Goal: Check status: Check status

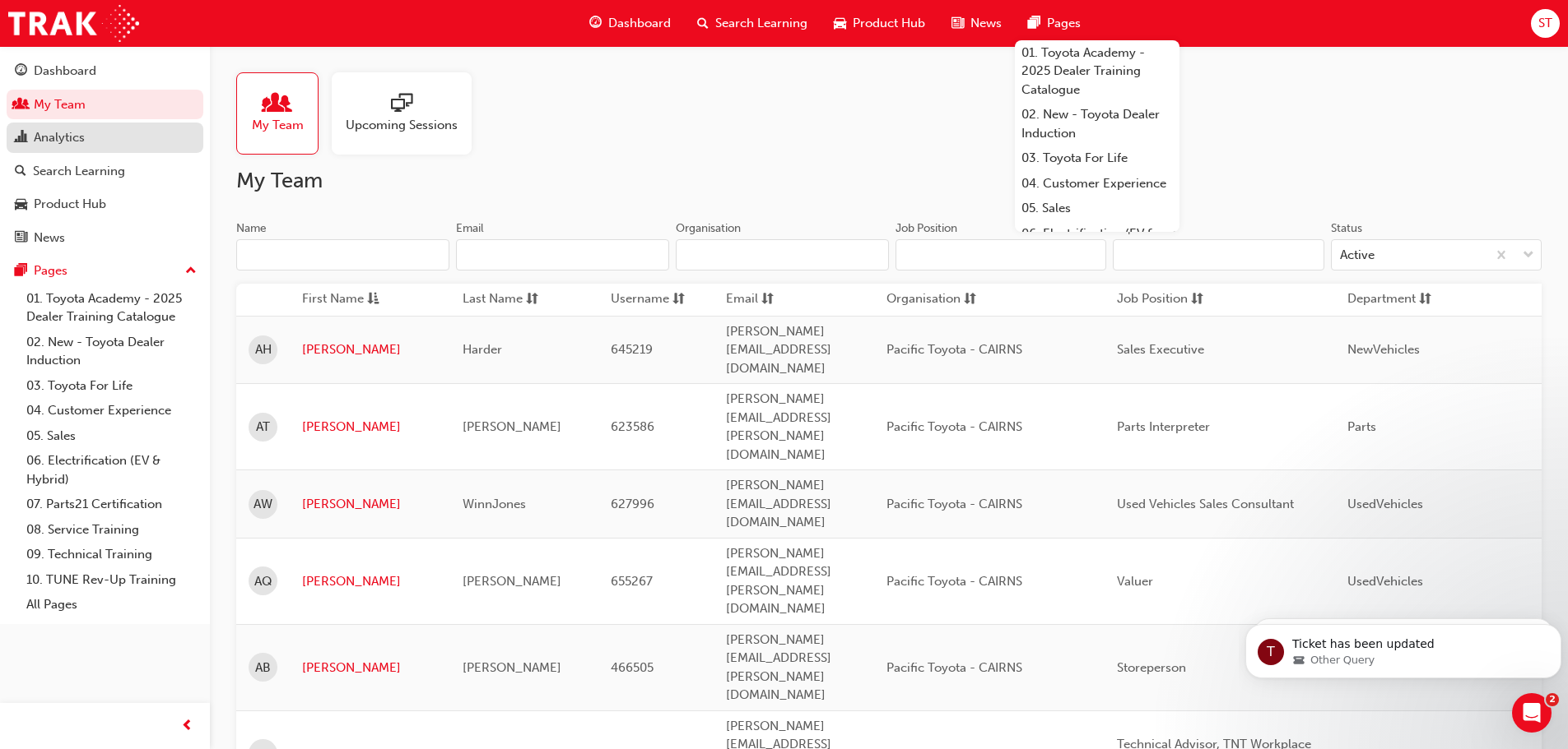
click at [86, 169] on div "Search Learning" at bounding box center [79, 171] width 92 height 19
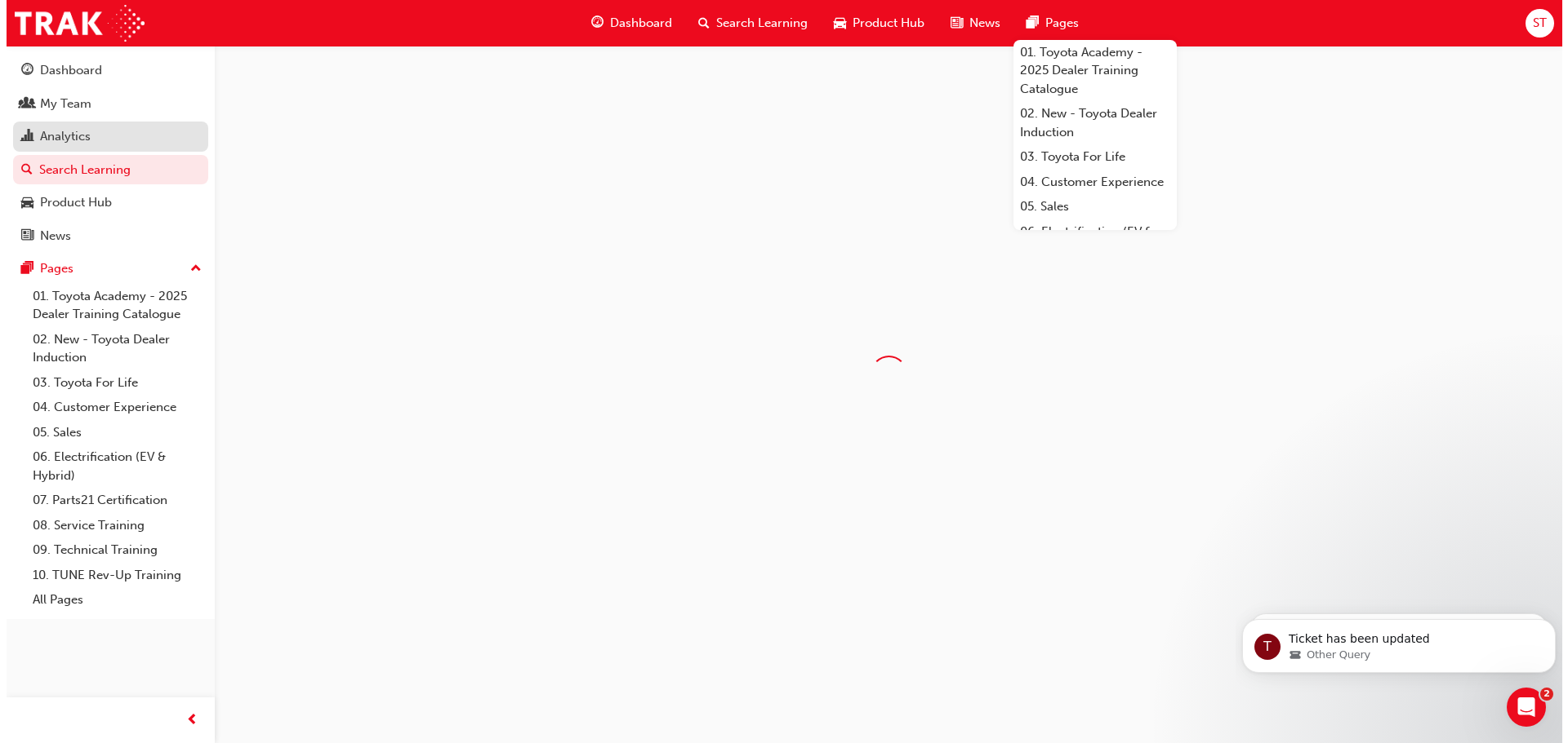
scroll to position [3086, 0]
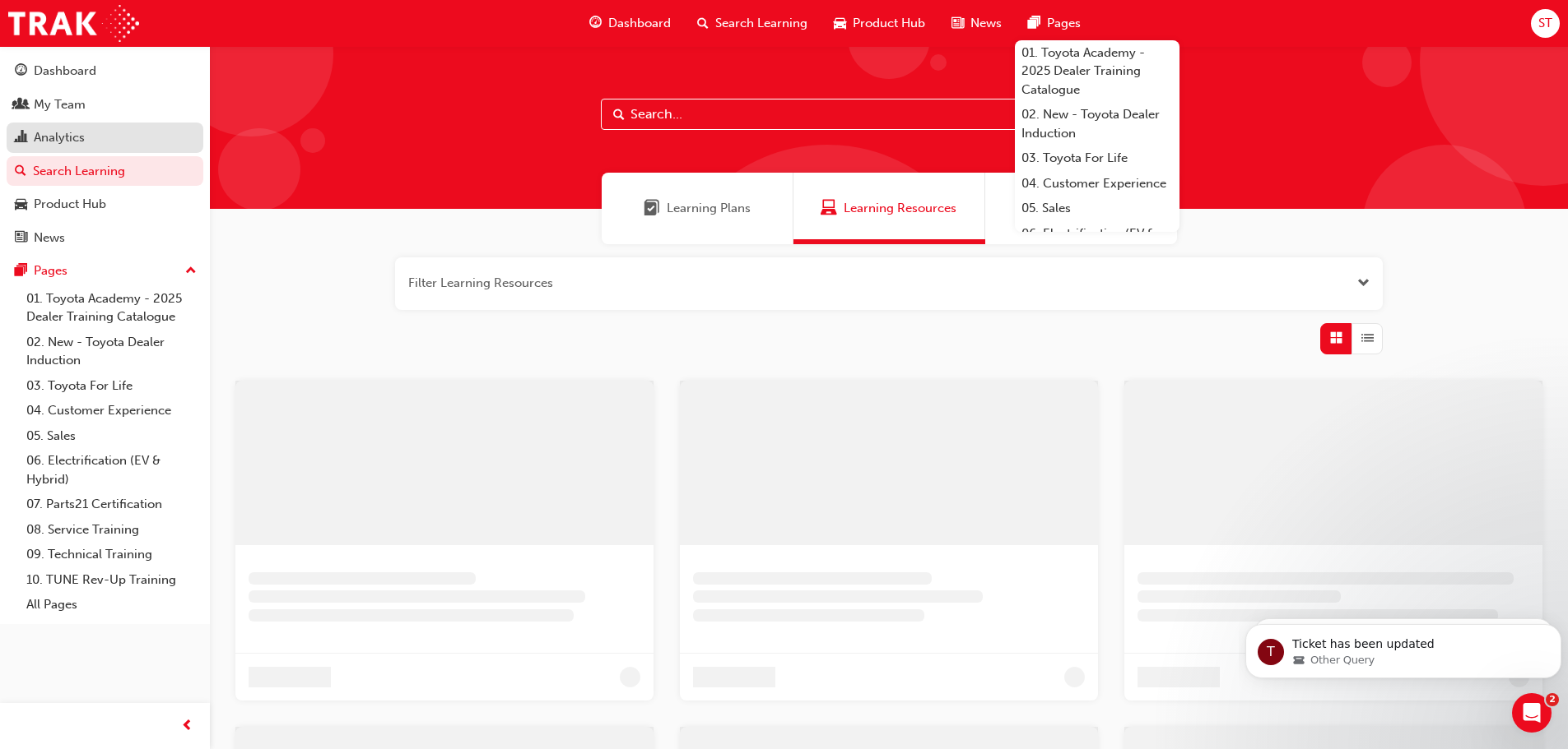
click at [74, 135] on div "Analytics" at bounding box center [59, 137] width 51 height 19
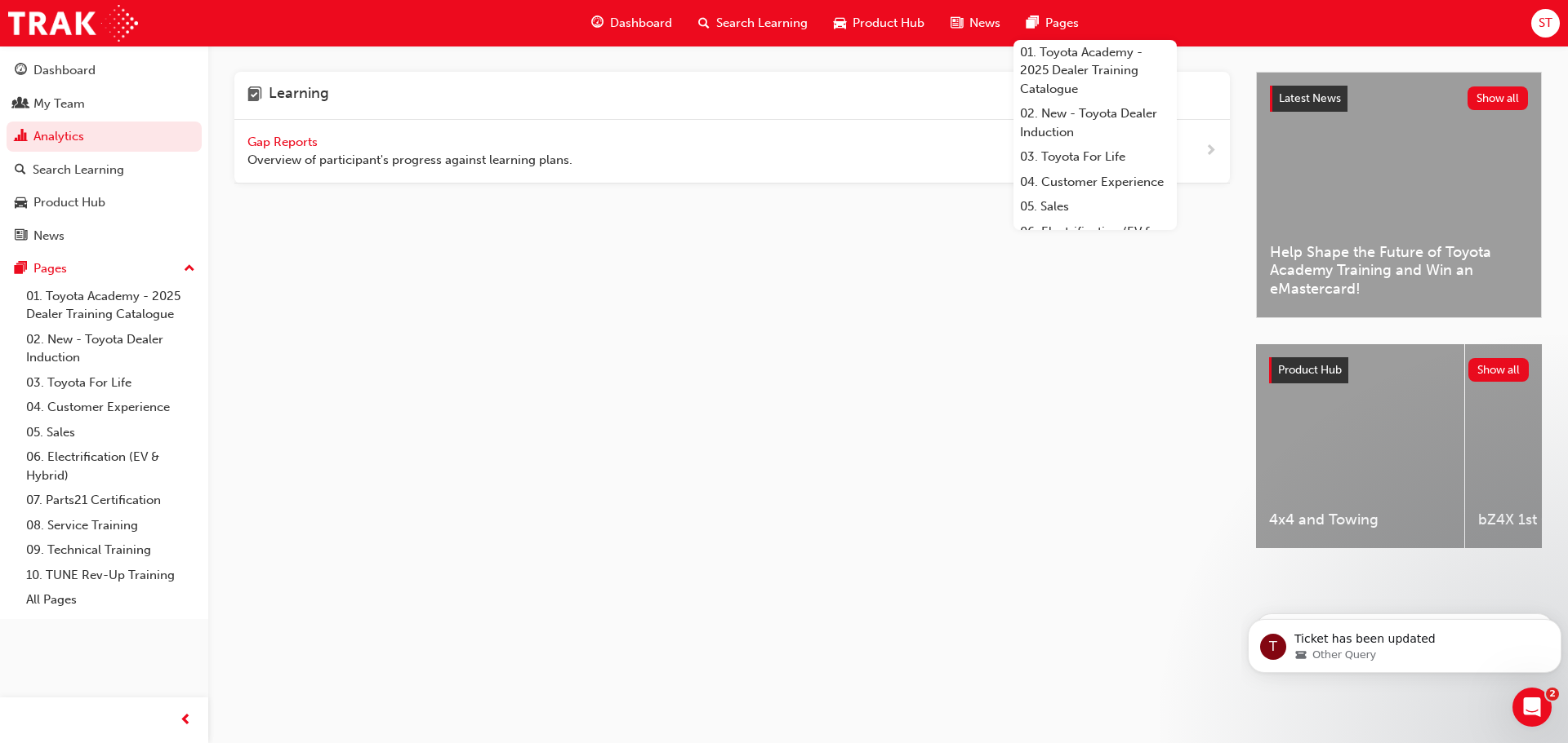
click at [295, 141] on span "Gap Reports" at bounding box center [284, 141] width 74 height 15
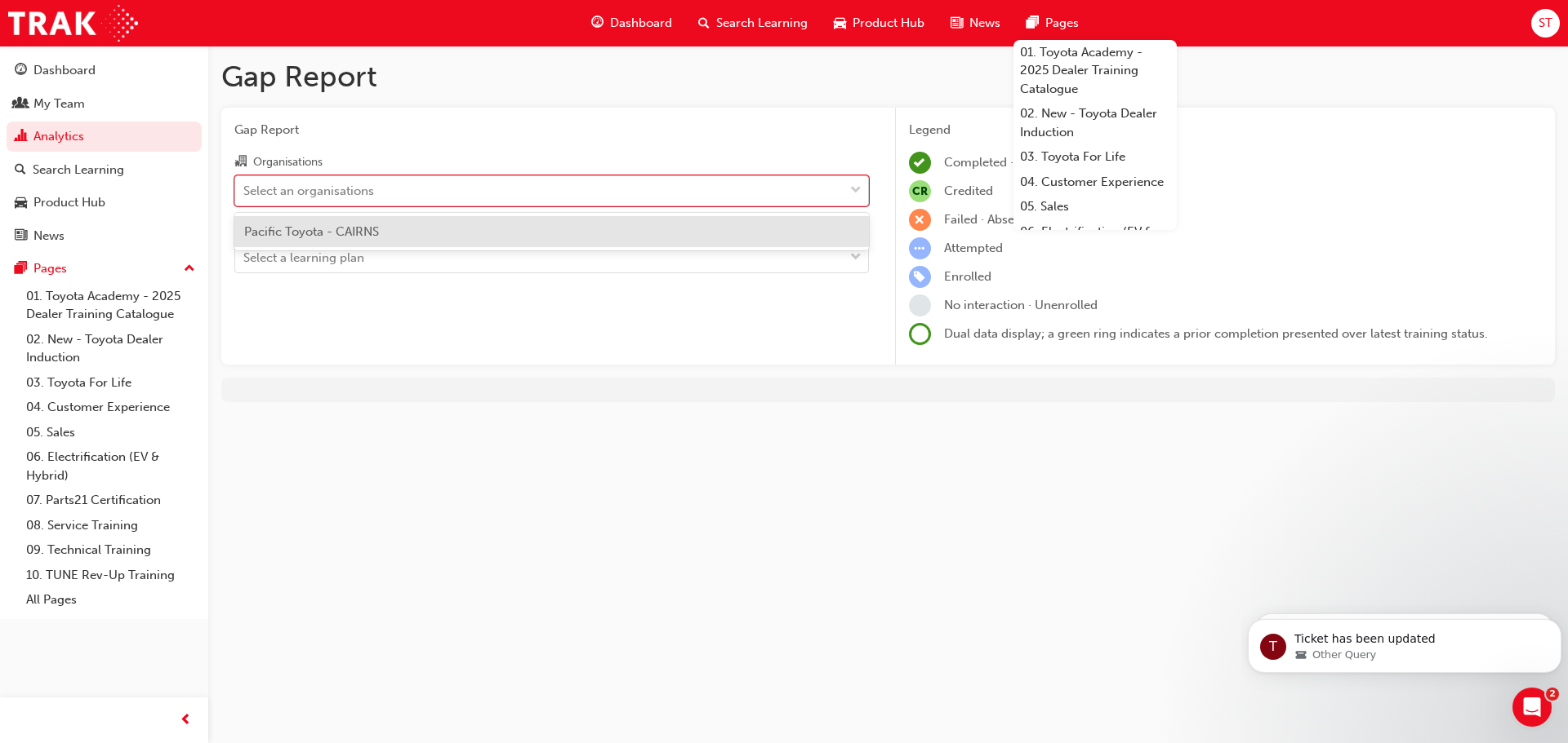
click at [364, 193] on div "Select an organisations" at bounding box center [308, 190] width 131 height 19
click at [245, 193] on input "Organisations option Pacific Toyota - CAIRNS focused, 1 of 1. 1 result availabl…" at bounding box center [244, 190] width 2 height 14
click at [350, 224] on span "Pacific Toyota - CAIRNS" at bounding box center [311, 231] width 134 height 15
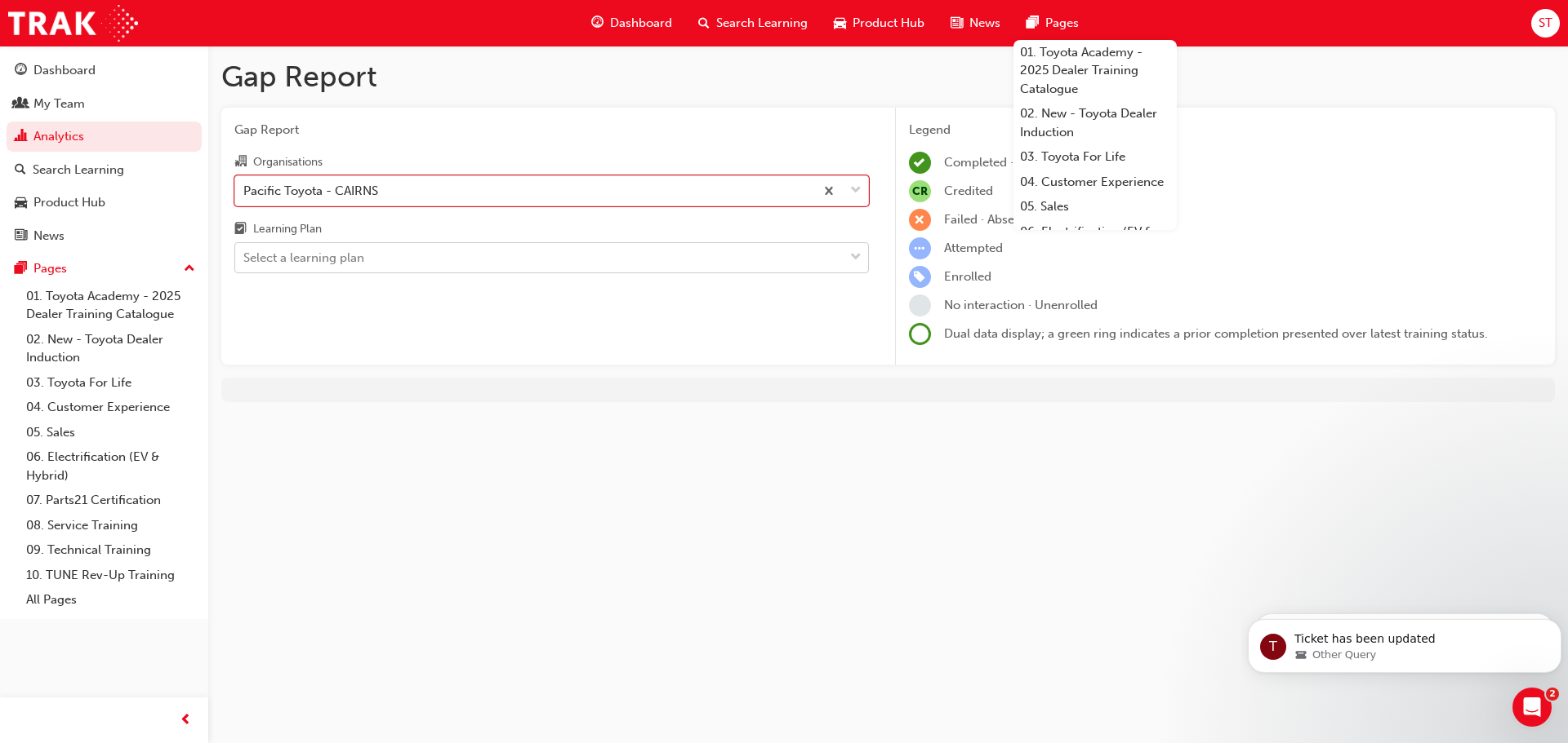
click at [350, 252] on div "Select a learning plan" at bounding box center [304, 258] width 121 height 19
click at [245, 252] on input "Learning Plan Select a learning plan" at bounding box center [244, 258] width 2 height 14
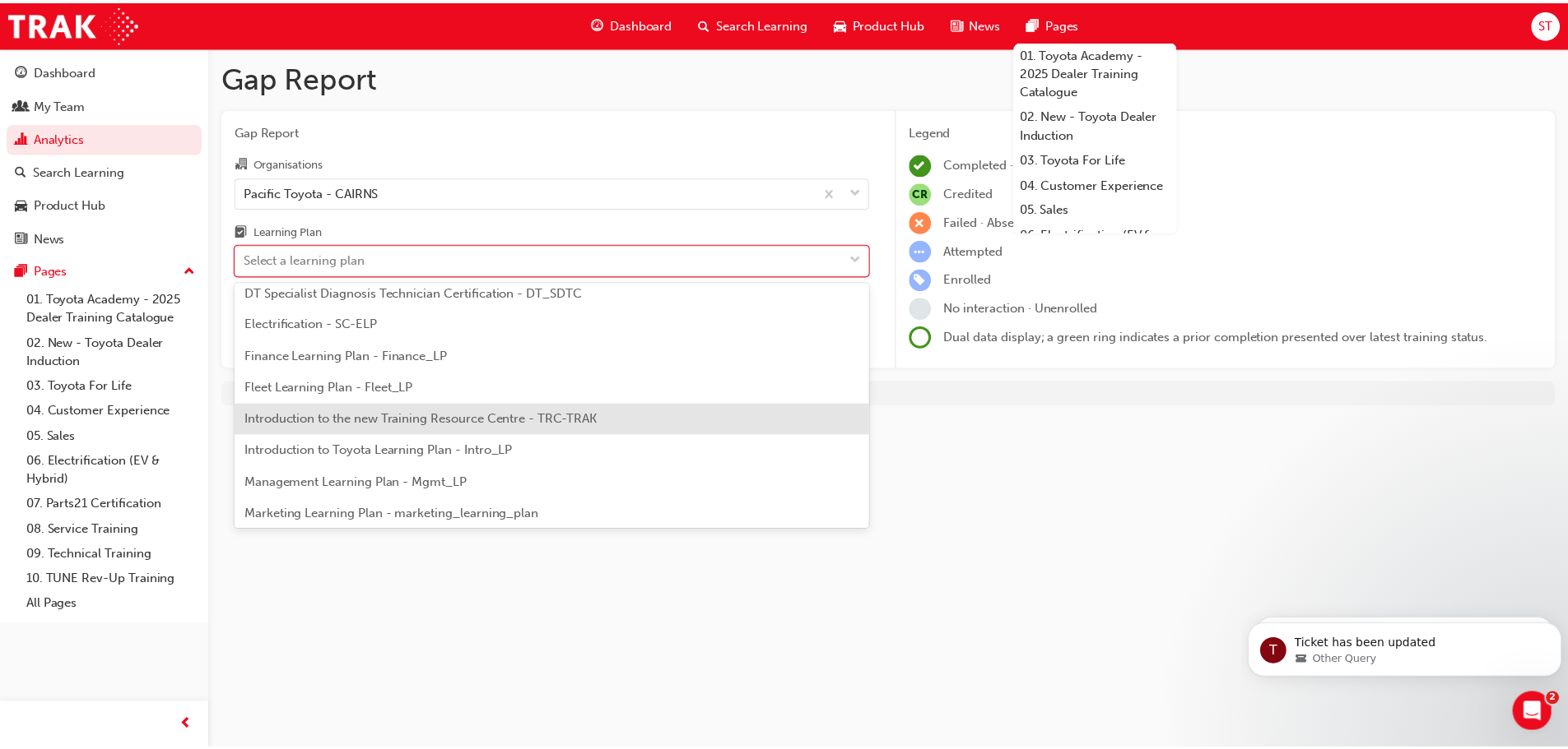
scroll to position [247, 0]
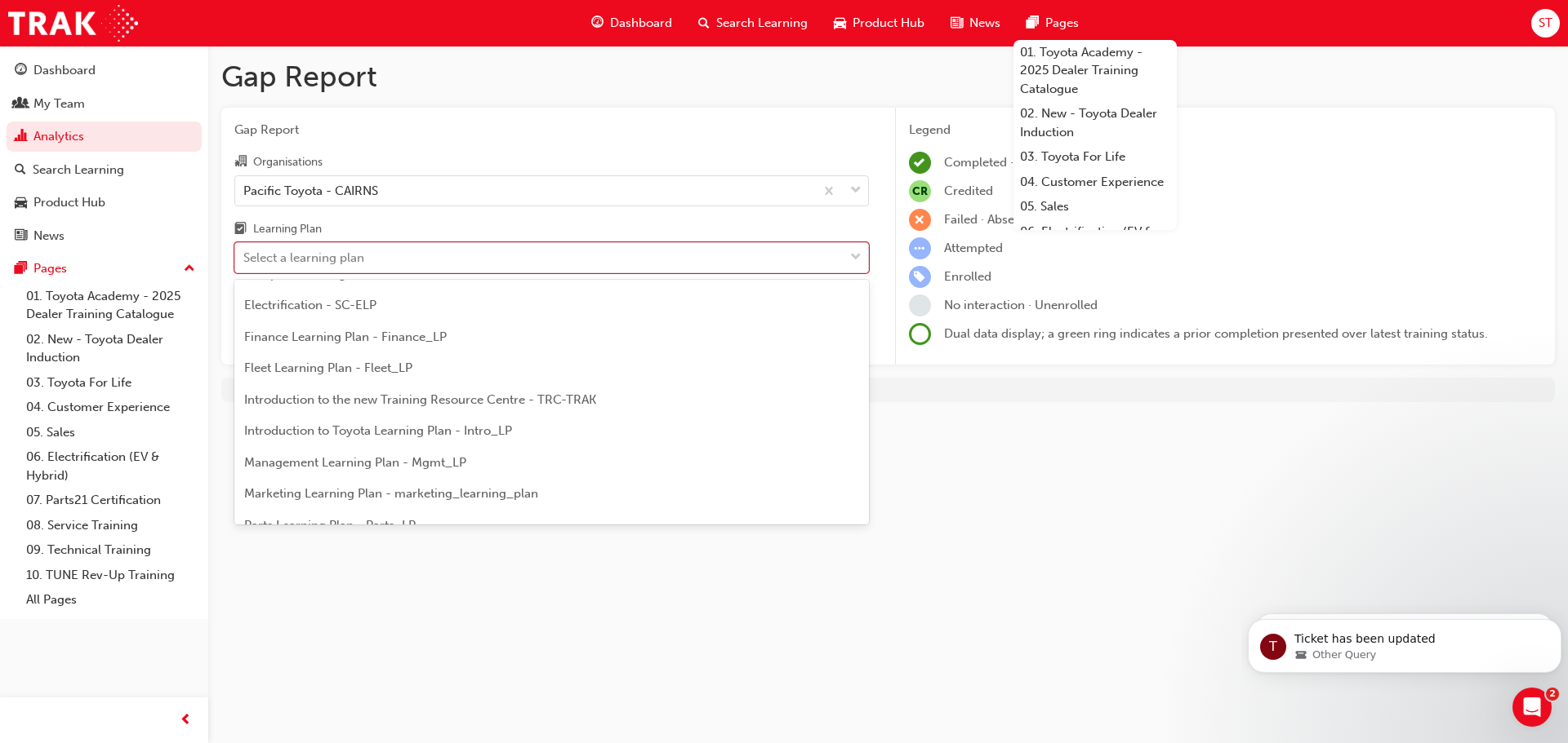
click at [354, 433] on span "Introduction to Toyota Learning Plan - Intro_LP" at bounding box center [378, 431] width 268 height 15
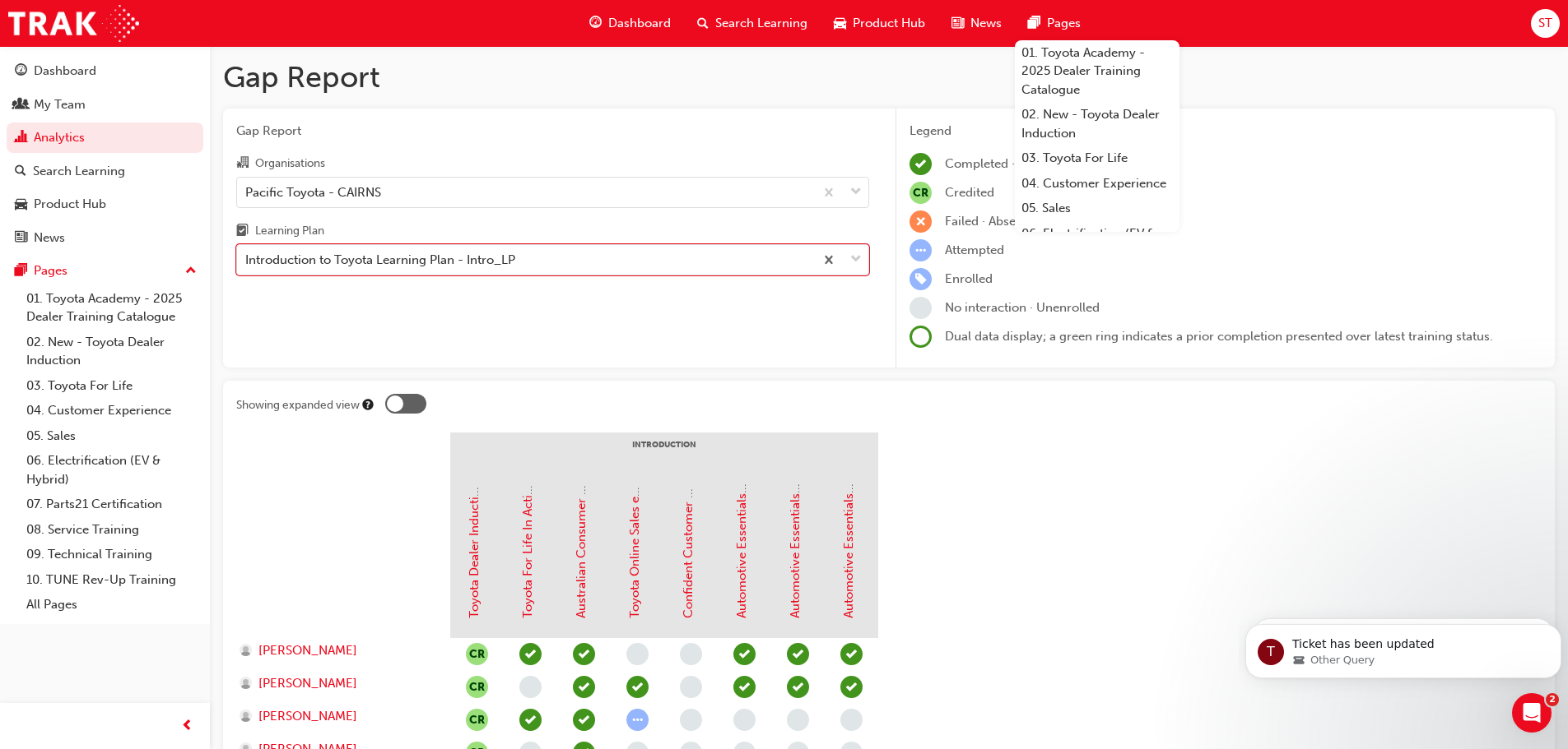
drag, startPoint x: 1012, startPoint y: 485, endPoint x: 1000, endPoint y: 482, distance: 12.4
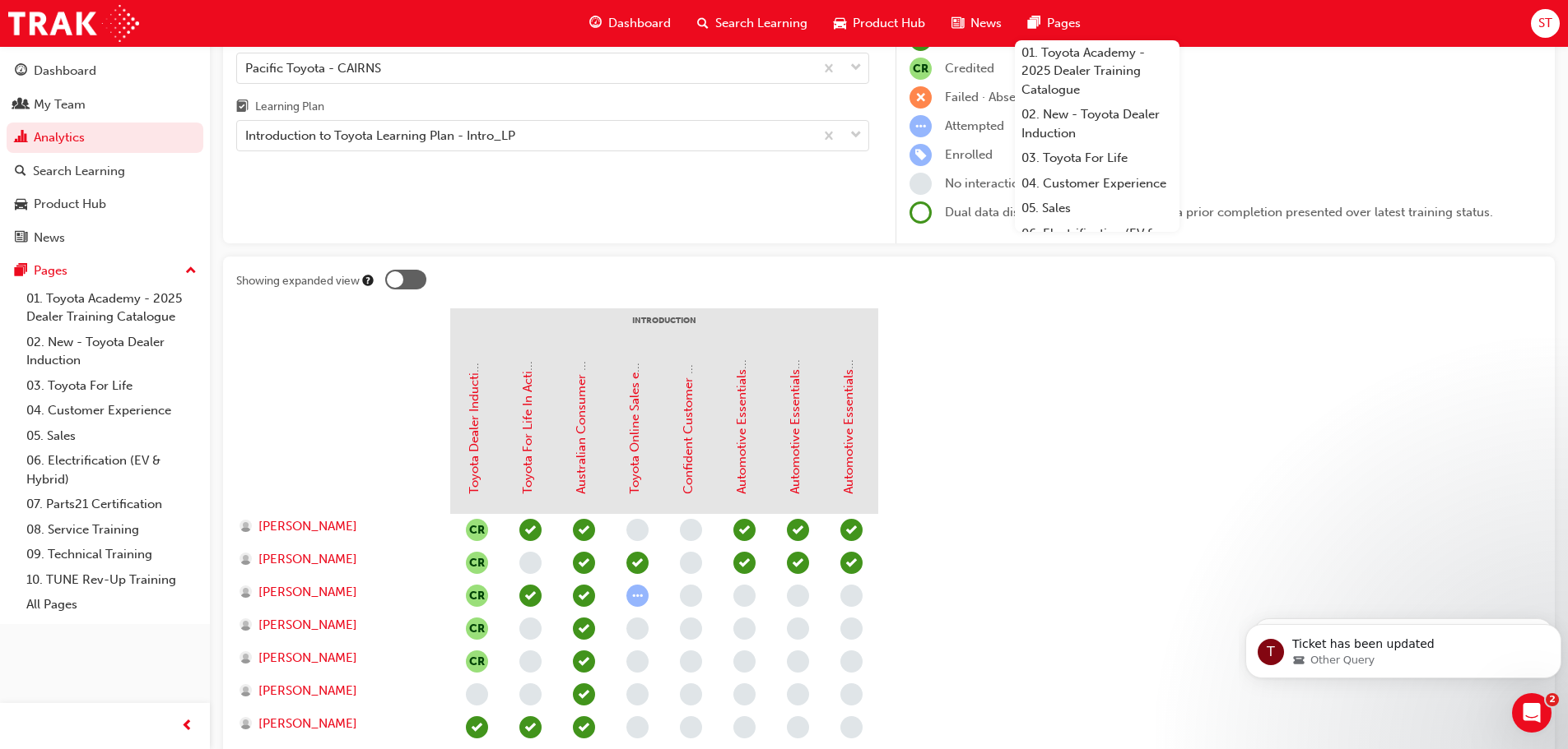
scroll to position [329, 0]
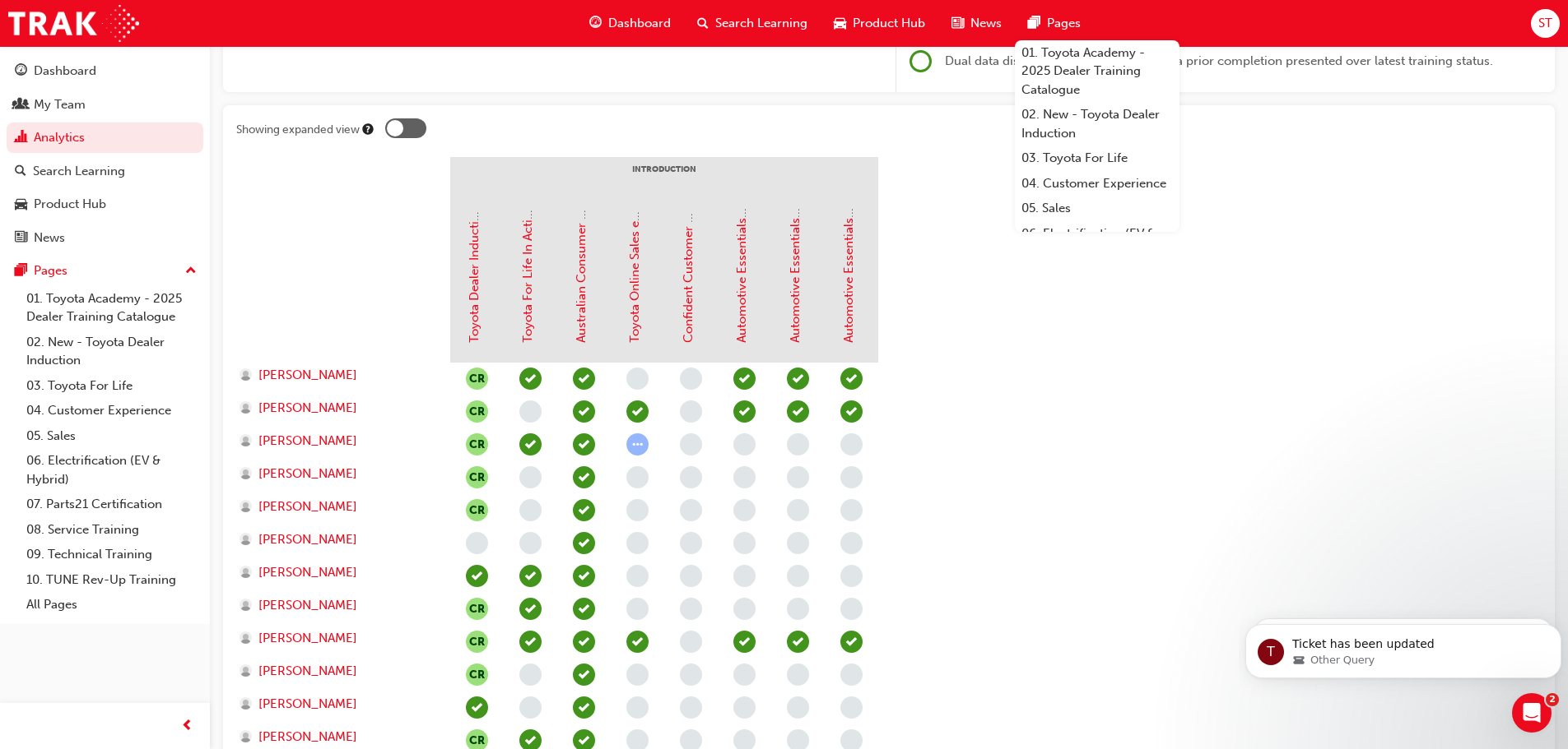
scroll to position [247, 0]
